Goal: Information Seeking & Learning: Check status

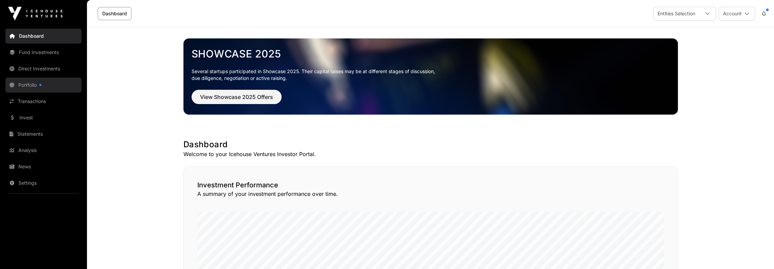
click at [26, 85] on link "Portfolio" at bounding box center [43, 84] width 76 height 15
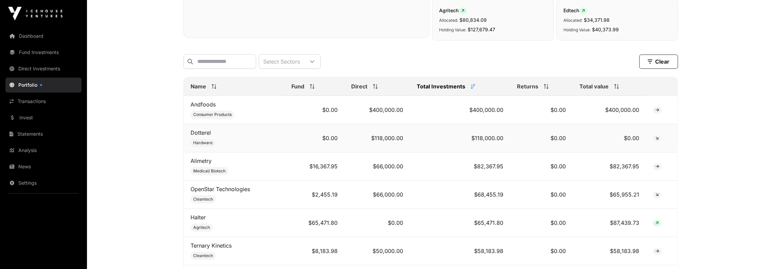
scroll to position [272, 0]
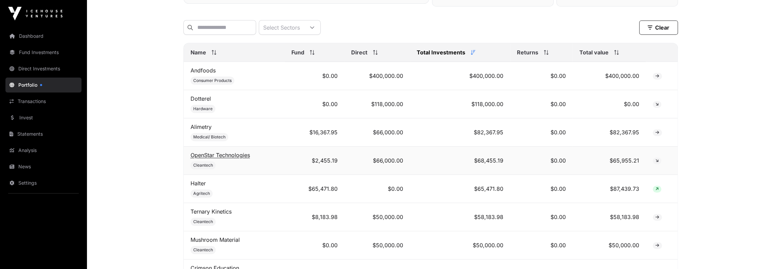
click at [210, 158] on link "OpenStar Technologies" at bounding box center [219, 154] width 59 height 7
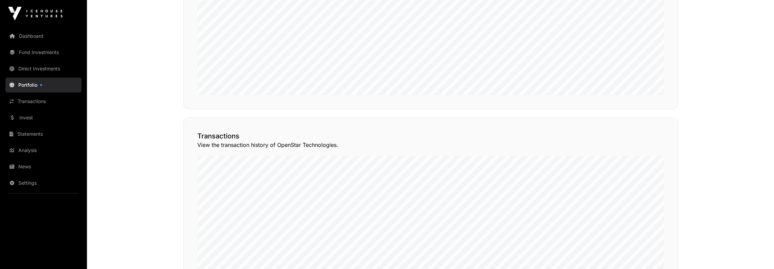
scroll to position [509, 0]
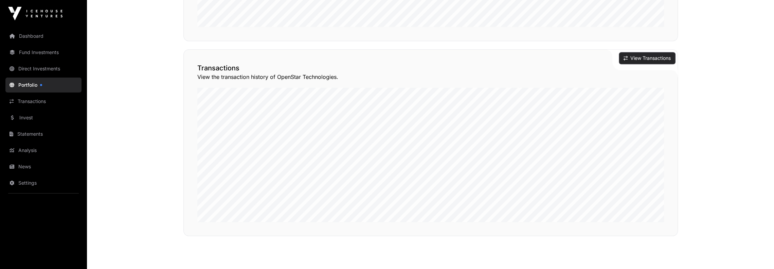
click at [632, 55] on button "View Transactions" at bounding box center [647, 58] width 56 height 12
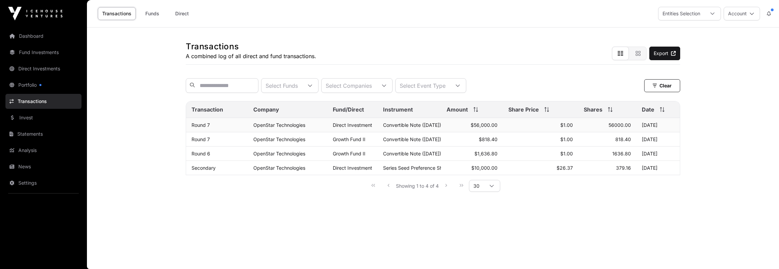
click at [407, 128] on span "Convertible Note ([DATE])" at bounding box center [412, 125] width 58 height 6
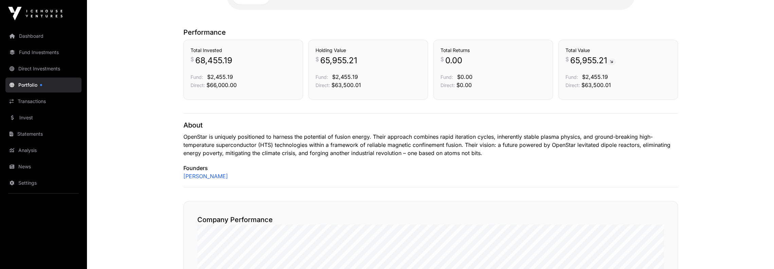
scroll to position [170, 0]
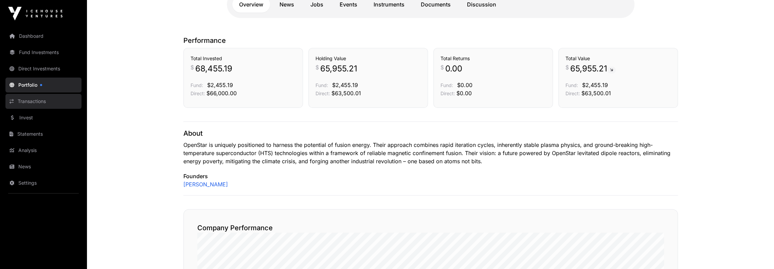
click at [24, 98] on link "Transactions" at bounding box center [43, 101] width 76 height 15
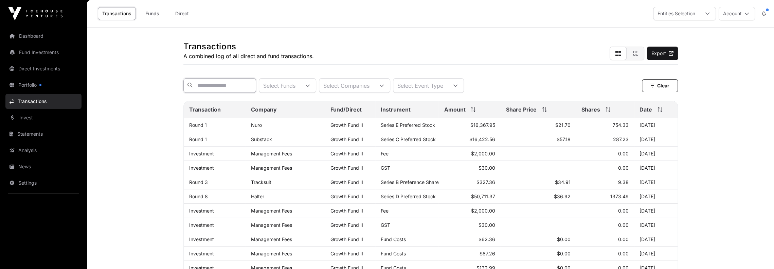
click at [213, 84] on input "text" at bounding box center [219, 85] width 73 height 15
